Goal: Information Seeking & Learning: Learn about a topic

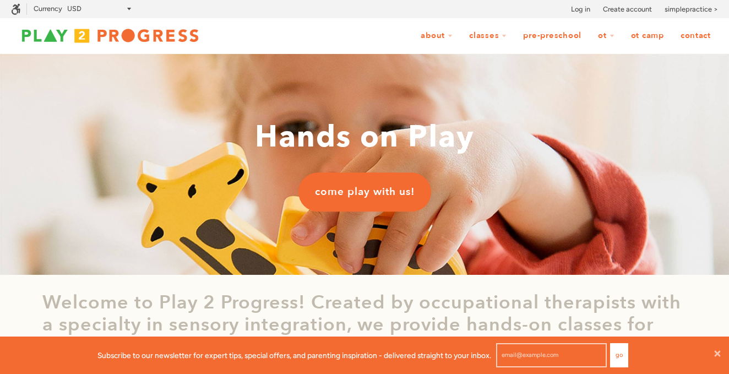
scroll to position [1, 1]
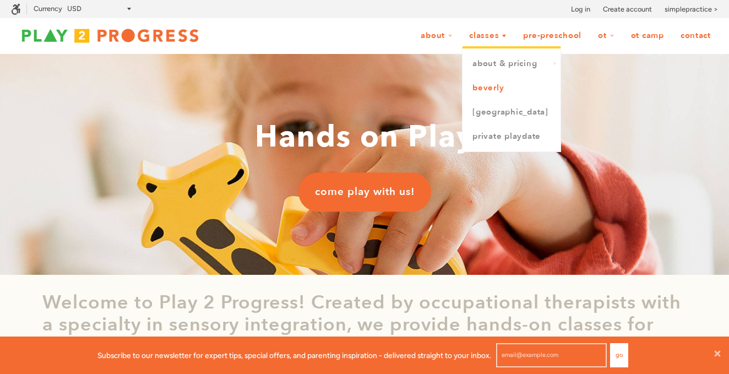
click at [476, 89] on link "Beverly" at bounding box center [512, 88] width 98 height 24
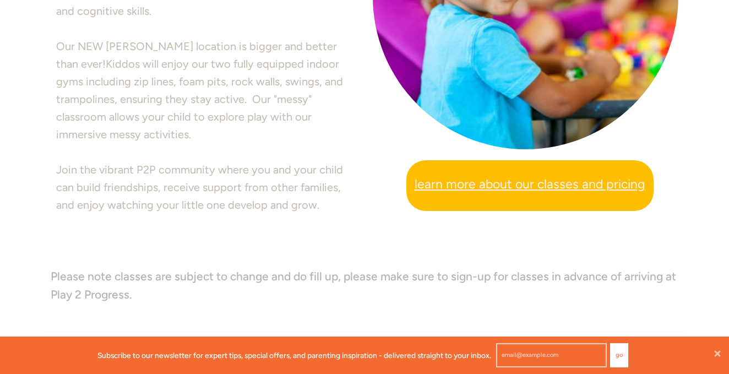
scroll to position [433, 0]
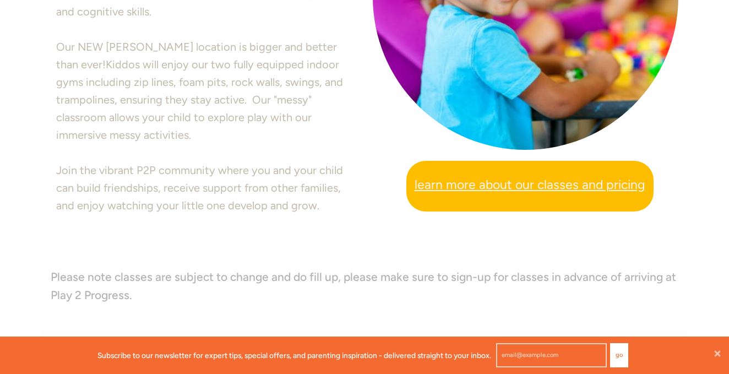
click at [442, 184] on span "Learn more about our classes and pricing" at bounding box center [530, 185] width 231 height 20
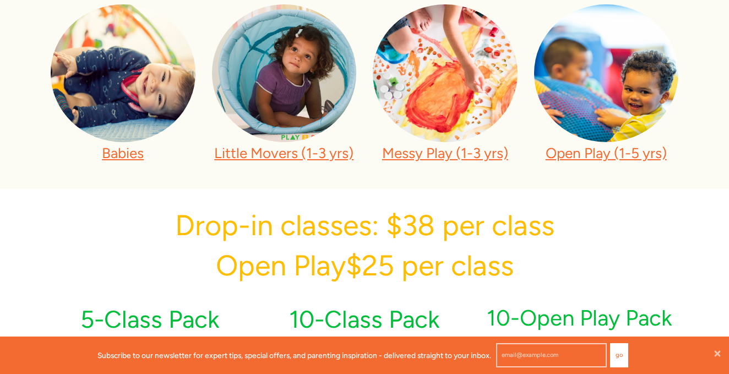
scroll to position [433, 0]
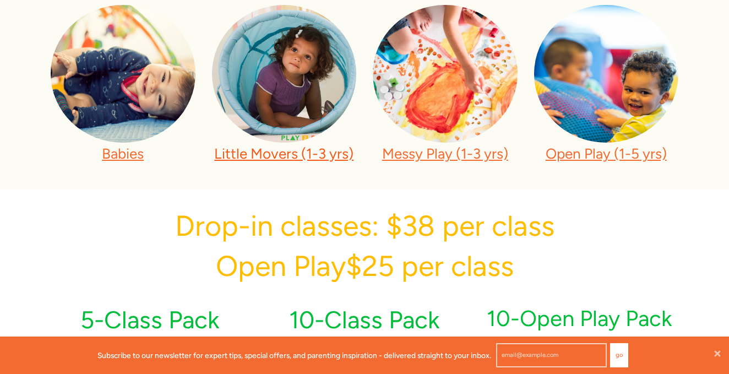
click at [338, 158] on link "Little Movers (1-3 yrs)" at bounding box center [283, 154] width 139 height 18
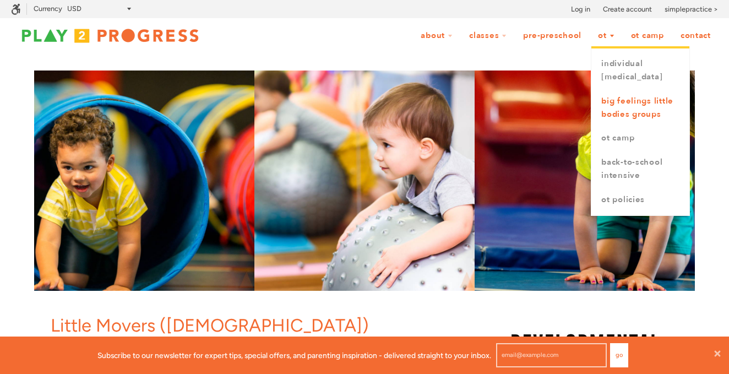
click at [611, 81] on link "Individual [MEDICAL_DATA]" at bounding box center [641, 70] width 98 height 37
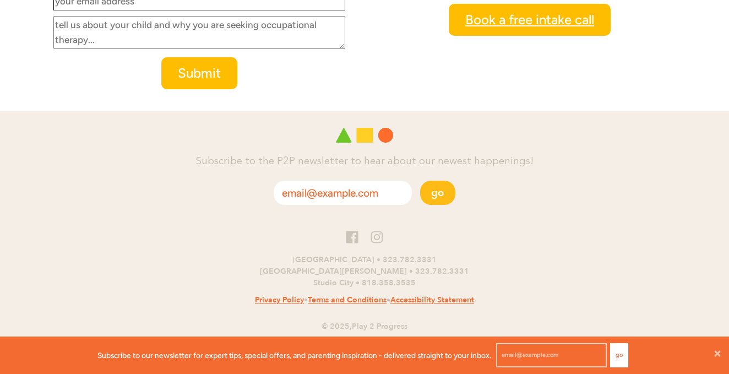
scroll to position [1201, 0]
